Goal: Find specific fact: Find specific fact

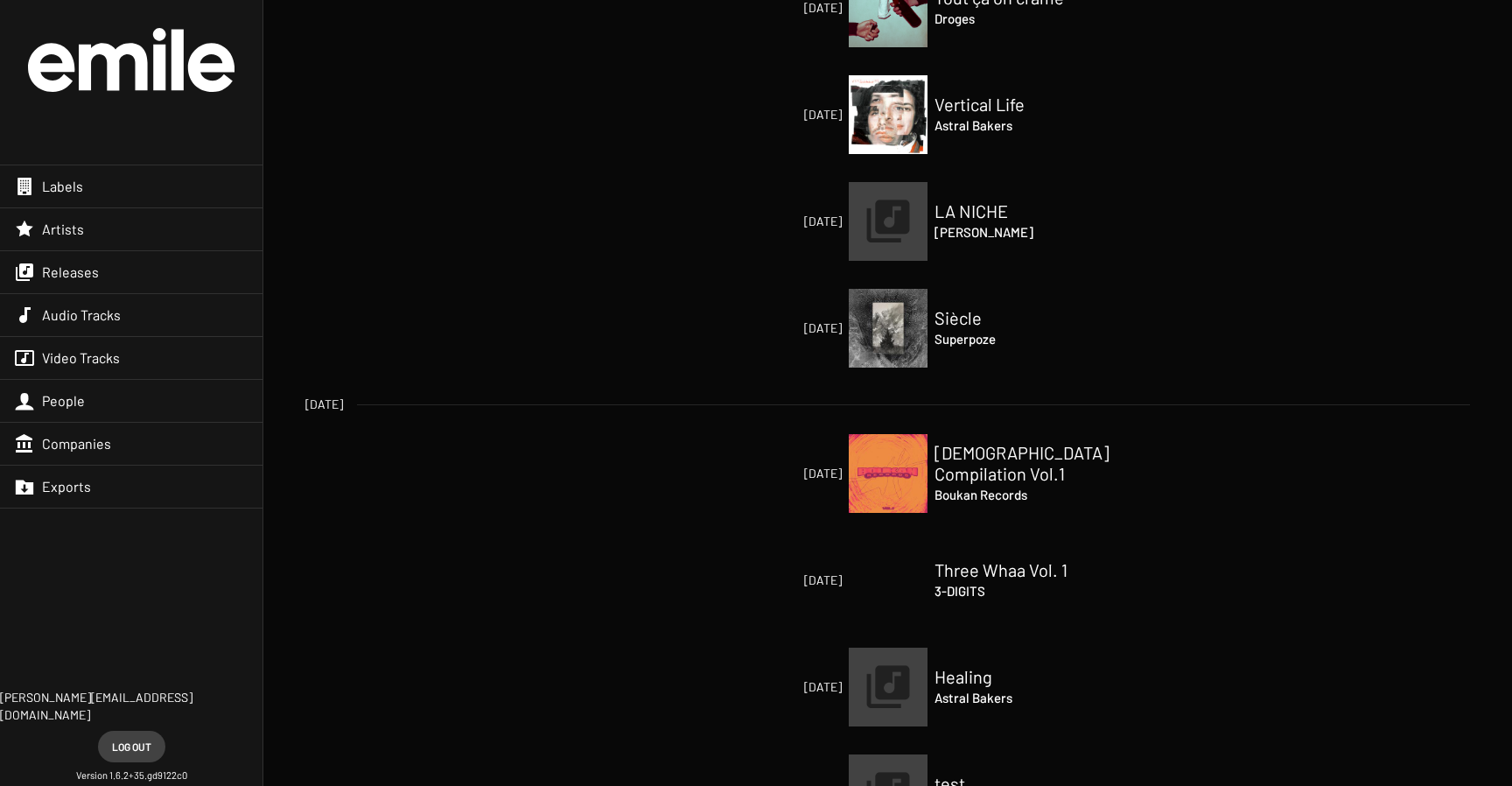
scroll to position [1016, 0]
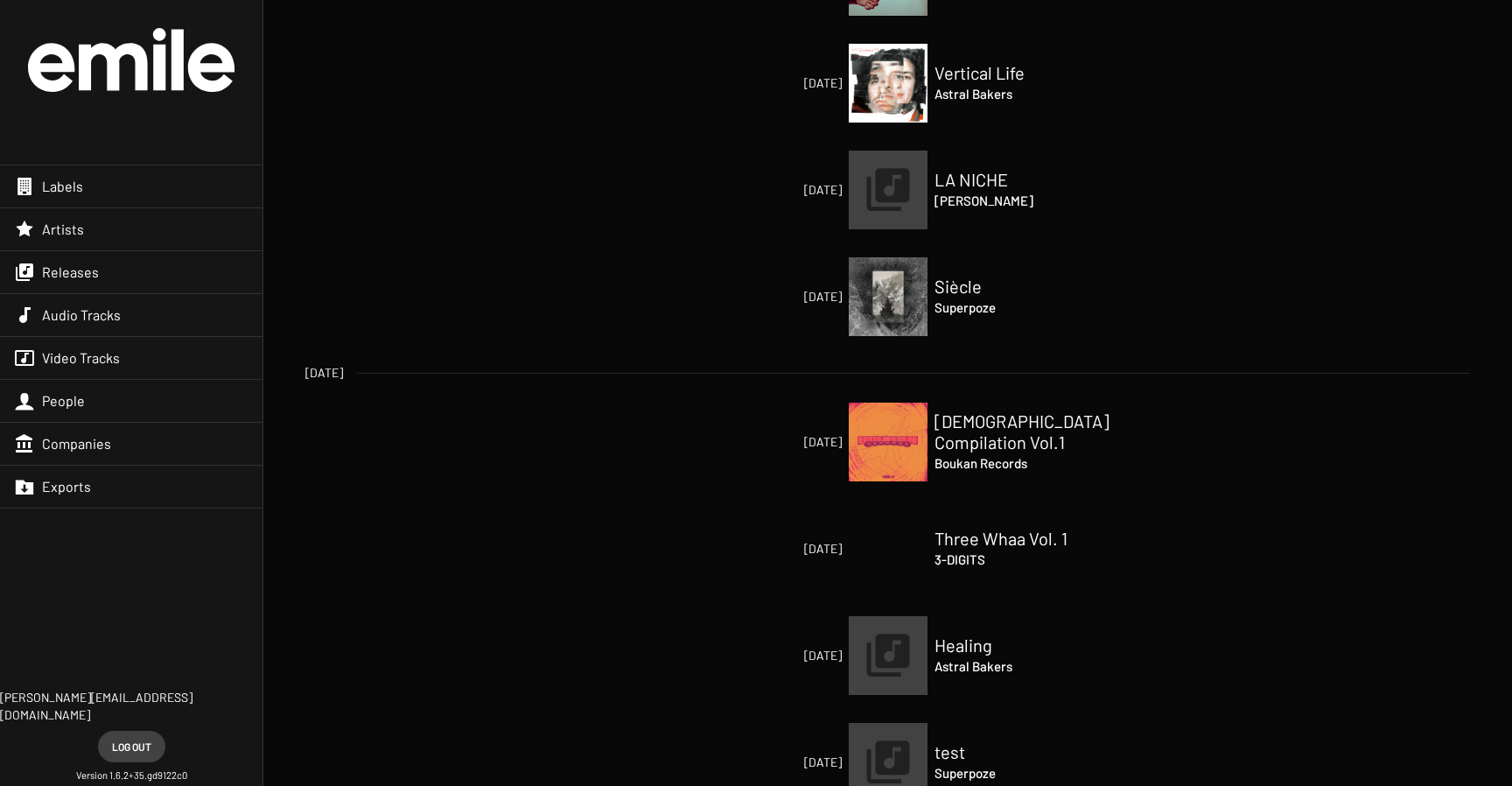
click at [964, 289] on h2 "Siècle" at bounding box center [1022, 286] width 175 height 21
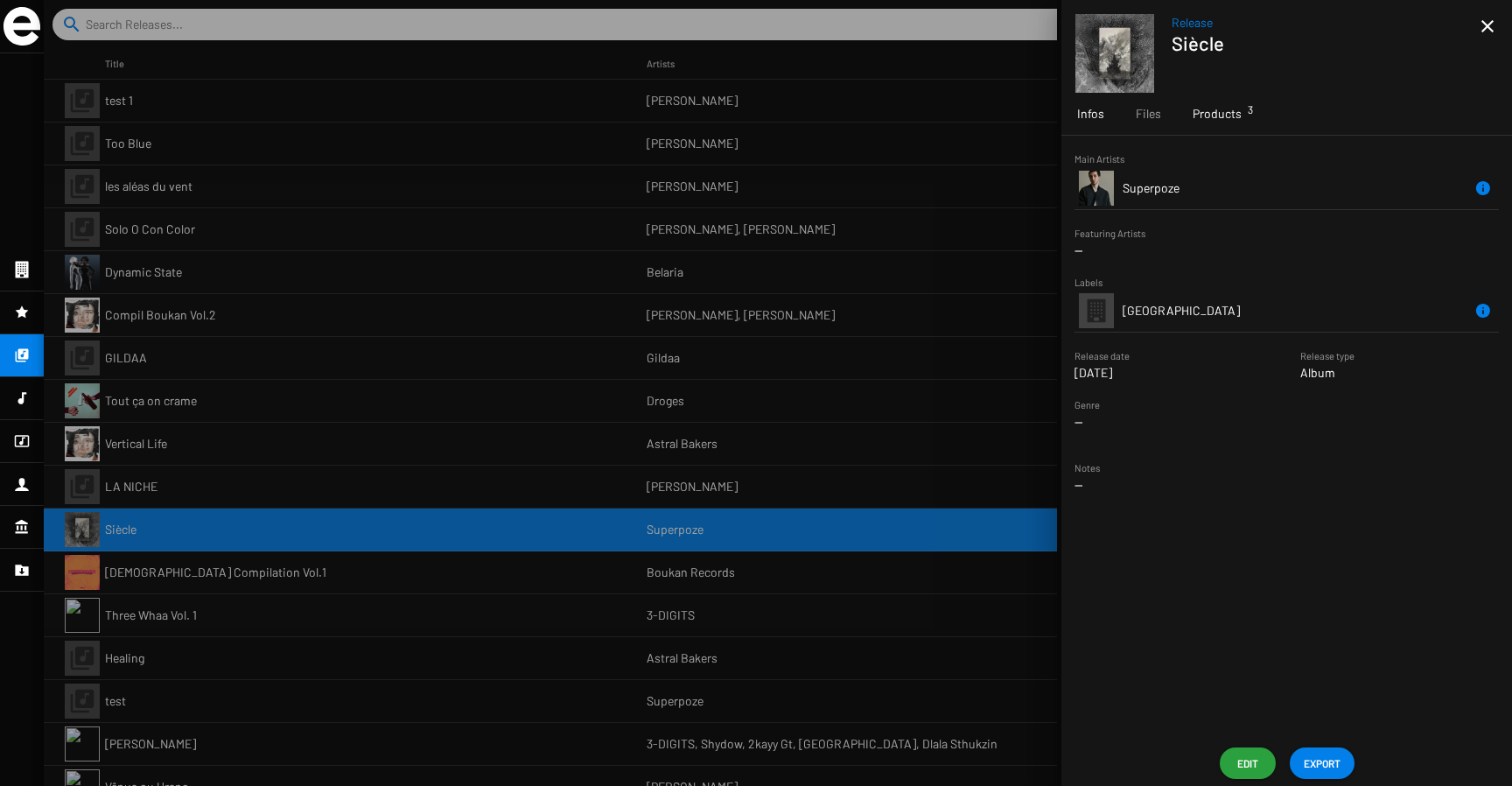
click at [1223, 115] on span "Products 3" at bounding box center [1216, 113] width 49 height 18
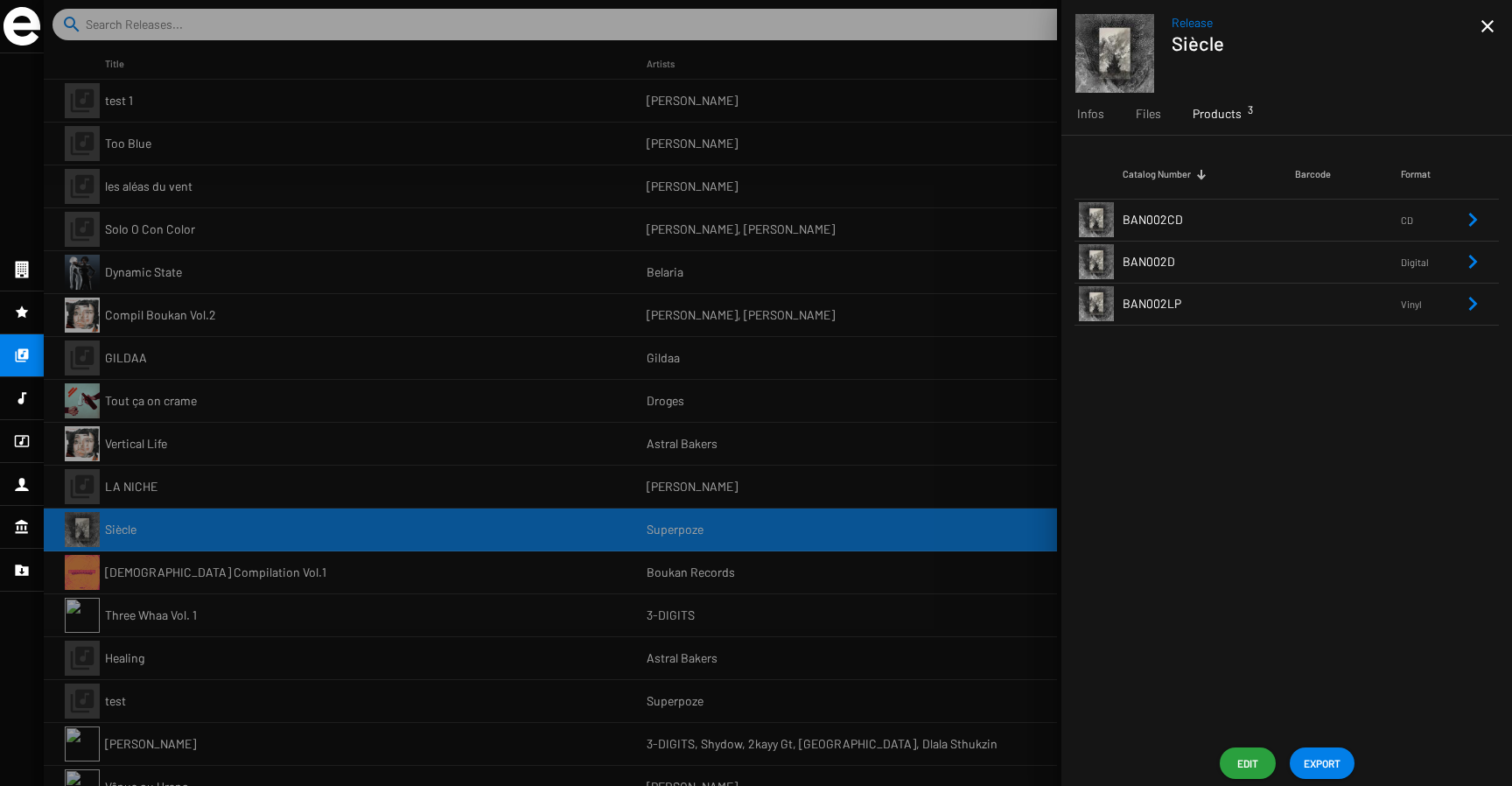
click at [1180, 307] on td "BAN002LP" at bounding box center [1209, 303] width 173 height 42
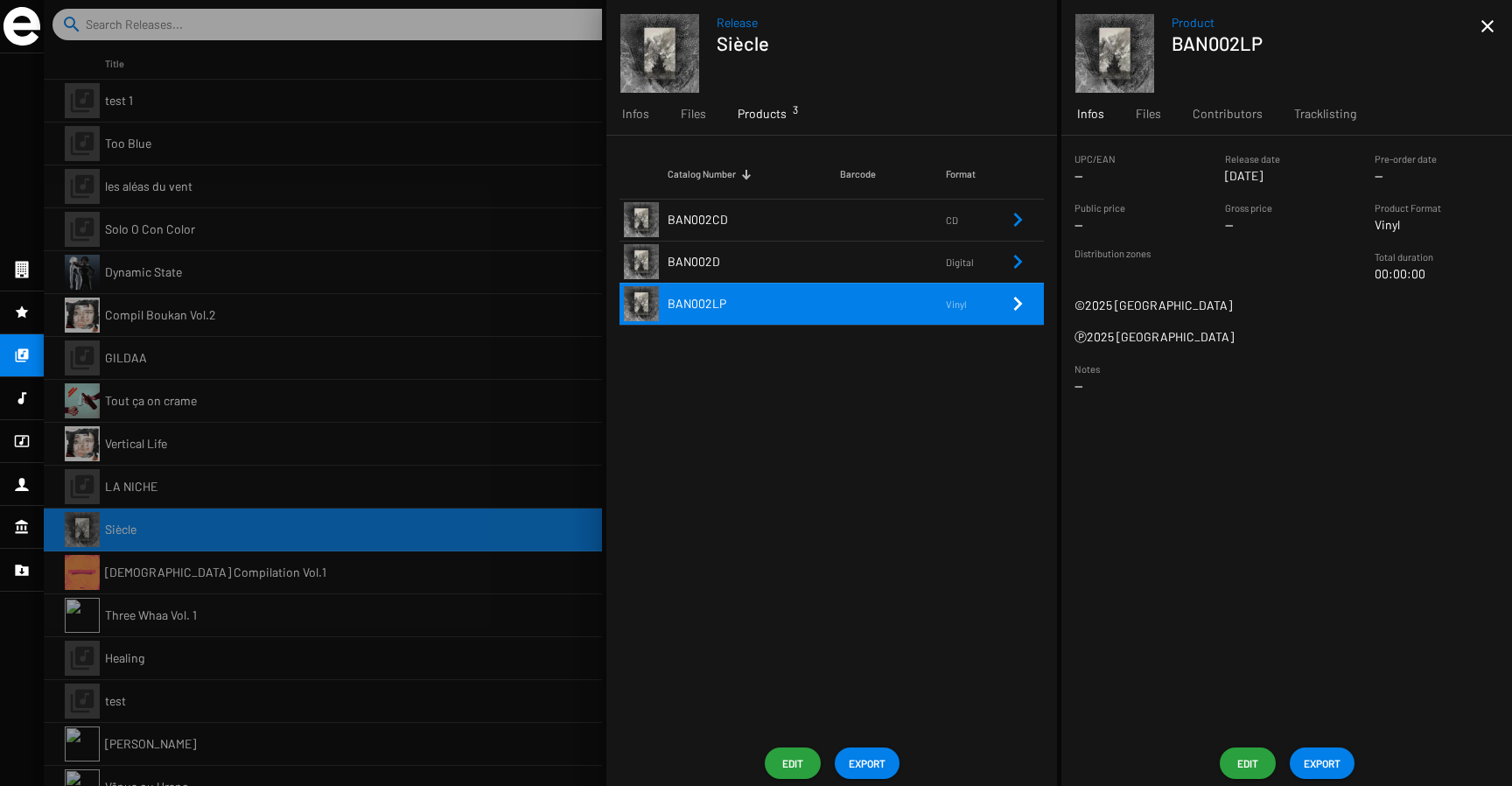
click at [910, 269] on td at bounding box center [893, 261] width 106 height 42
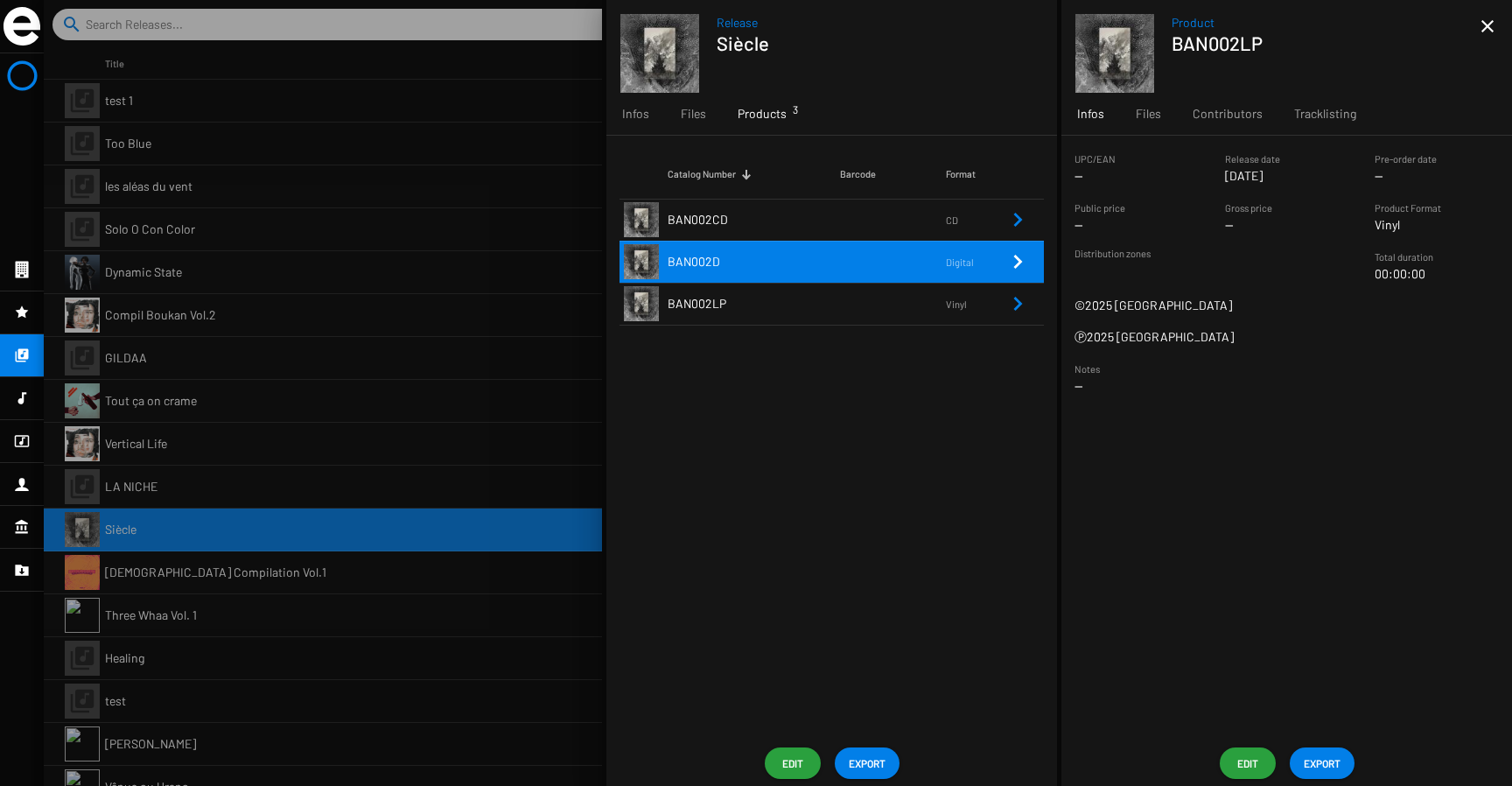
click at [1204, 48] on h1 "BAN002LP" at bounding box center [1319, 43] width 295 height 22
copy h1 "BAN002LP"
